Goal: Information Seeking & Learning: Learn about a topic

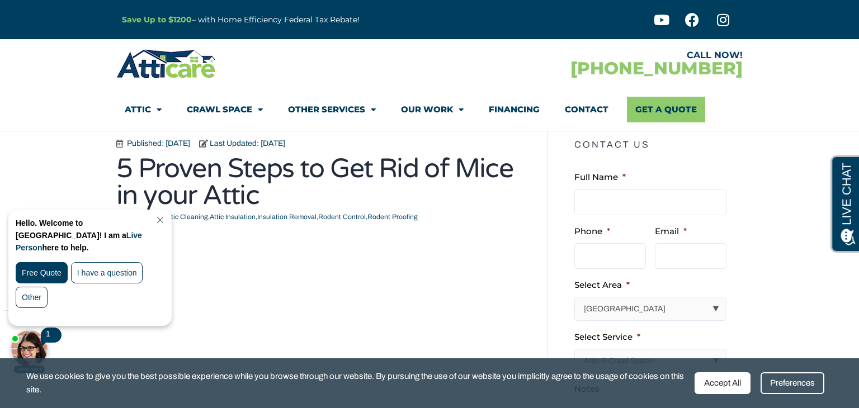
click at [167, 225] on div "Hello. Welcome to [GEOGRAPHIC_DATA]! I am a Live Person here to help. Free Quot…" at bounding box center [91, 268] width 151 height 102
click at [167, 221] on link "Close Chat" at bounding box center [158, 220] width 15 height 8
click at [164, 223] on link "Close Chat" at bounding box center [158, 220] width 15 height 8
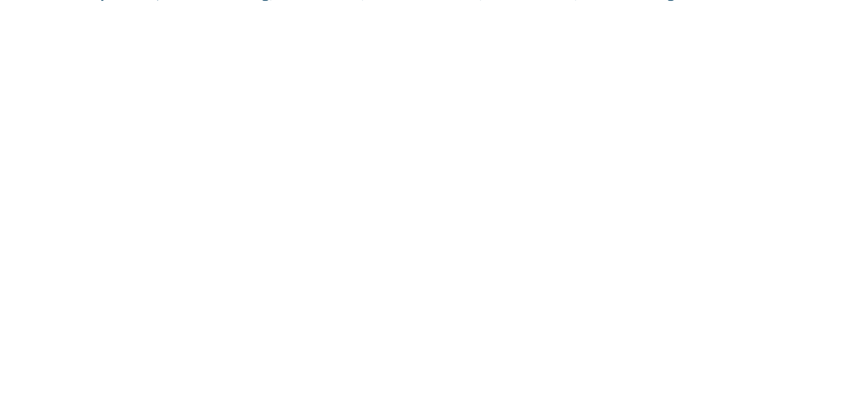
scroll to position [94, 0]
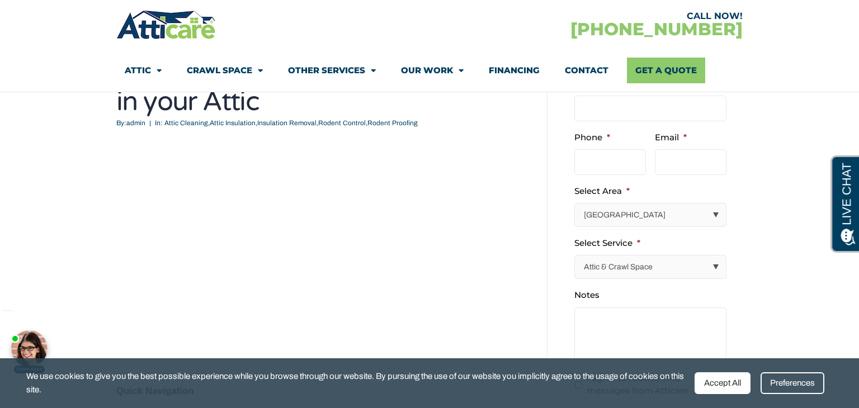
click at [740, 382] on div "Accept All" at bounding box center [722, 383] width 56 height 22
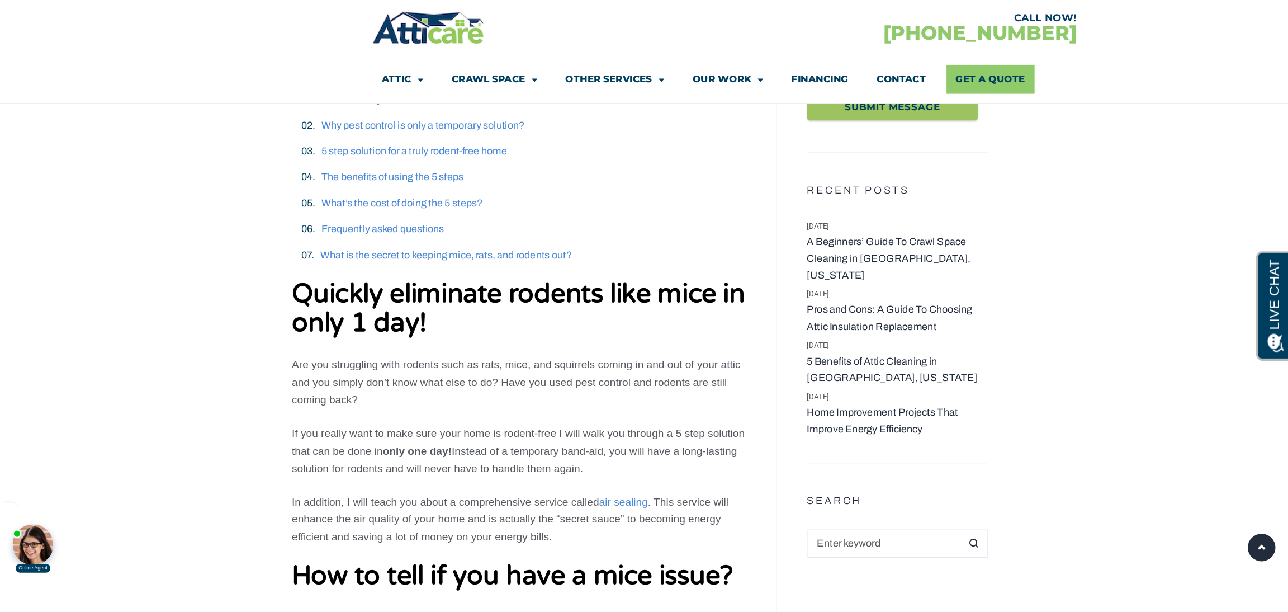
scroll to position [427, 0]
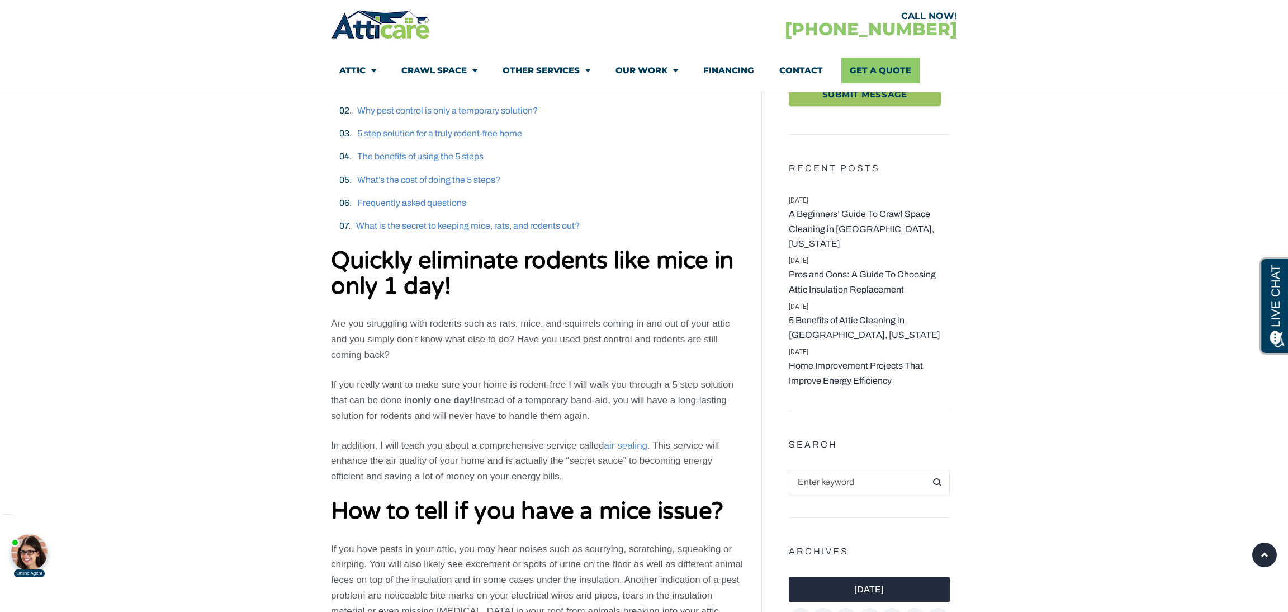
click at [548, 267] on b "Quickly eliminate rodents like mice in only 1 day!" at bounding box center [532, 273] width 403 height 54
copy b "rodents"
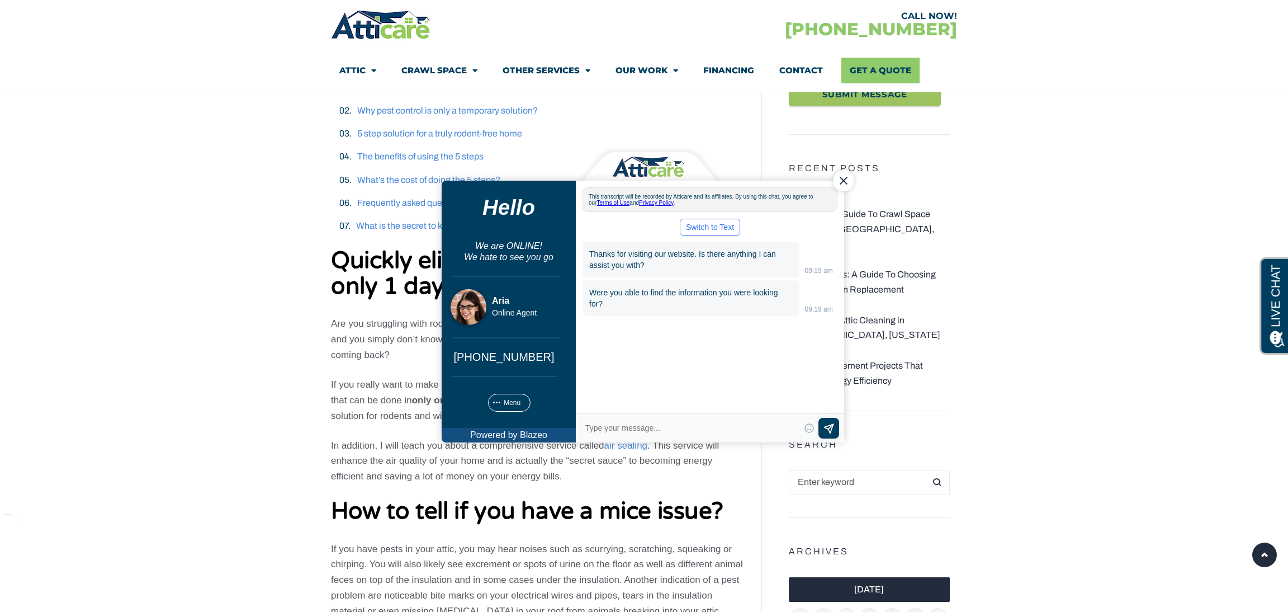
scroll to position [0, 0]
click at [842, 183] on div "Close Chat" at bounding box center [843, 180] width 21 height 21
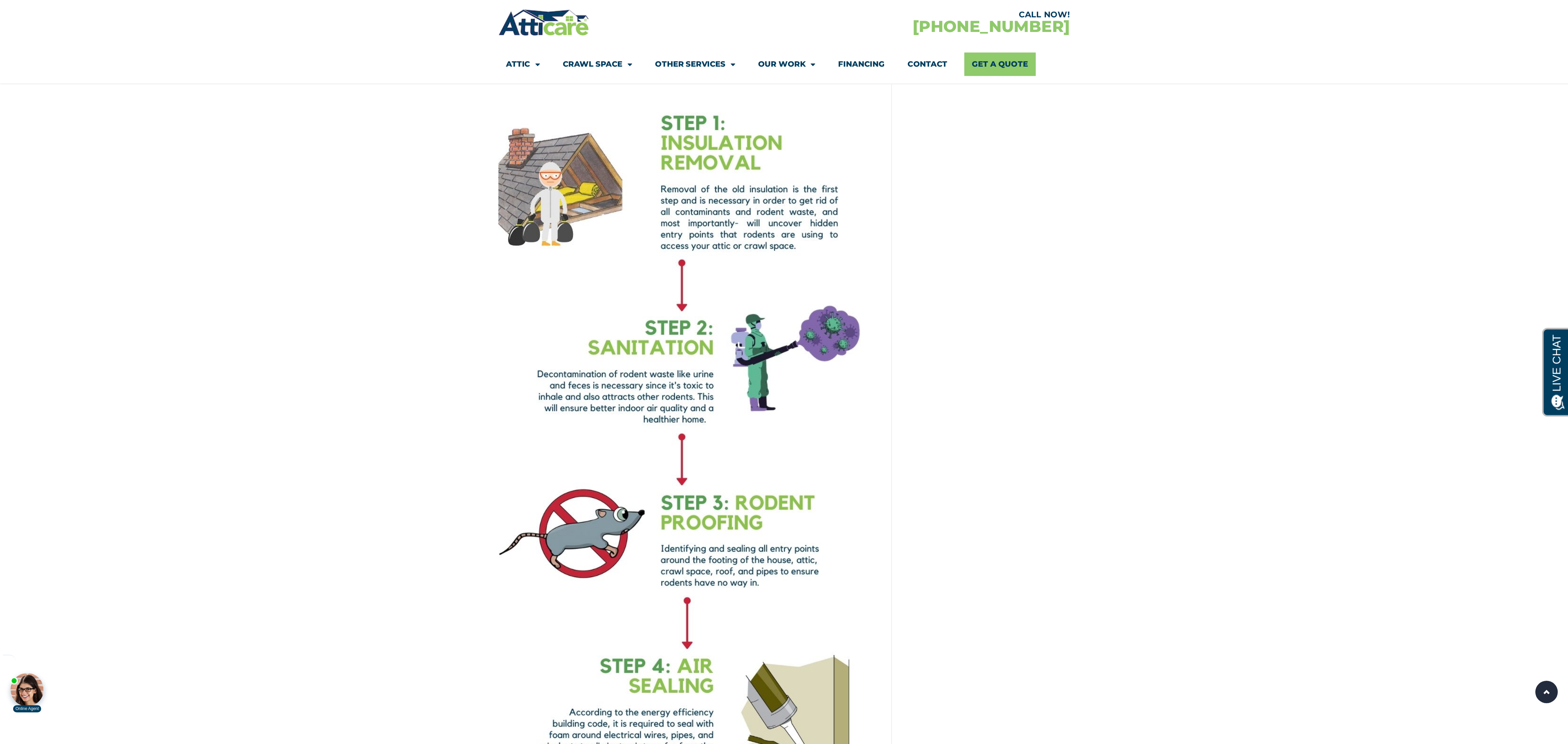
scroll to position [1956, 0]
